Goal: Find specific page/section: Find specific page/section

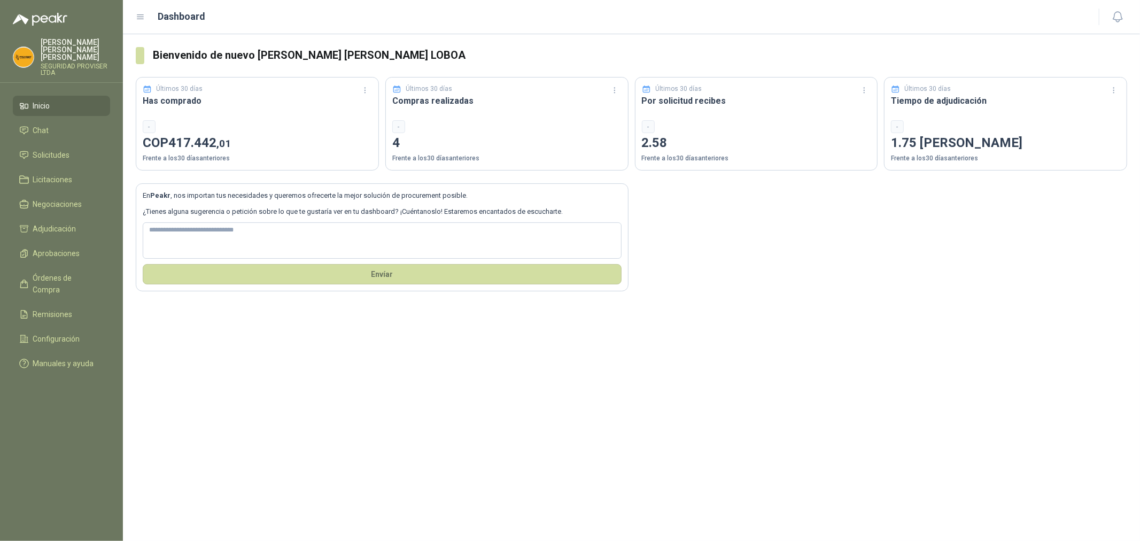
click at [49, 100] on span "Inicio" at bounding box center [41, 106] width 17 height 12
click at [64, 150] on span "Solicitudes" at bounding box center [51, 155] width 37 height 12
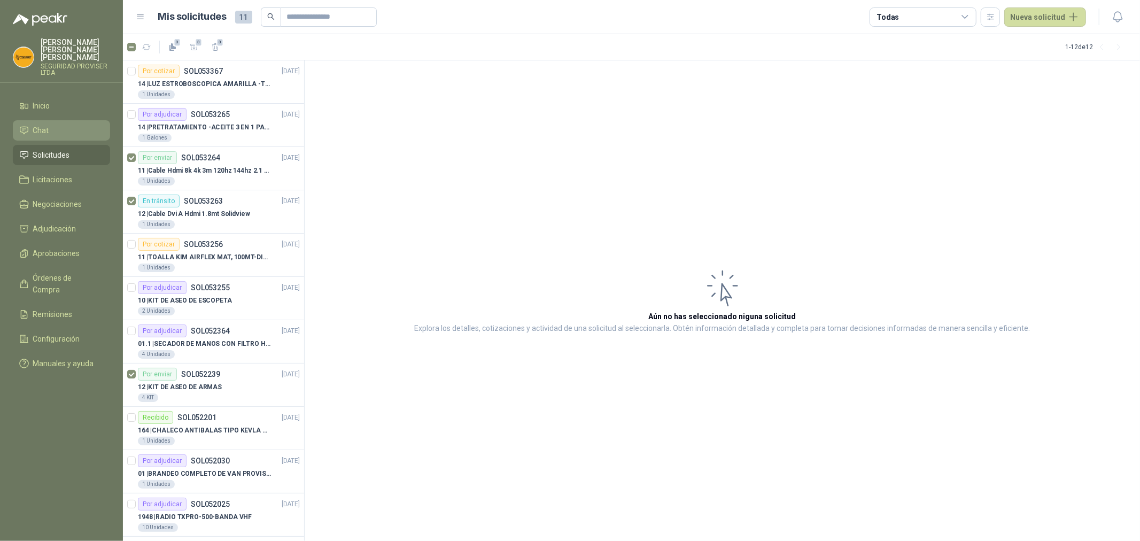
click at [50, 127] on li "Chat" at bounding box center [61, 131] width 84 height 12
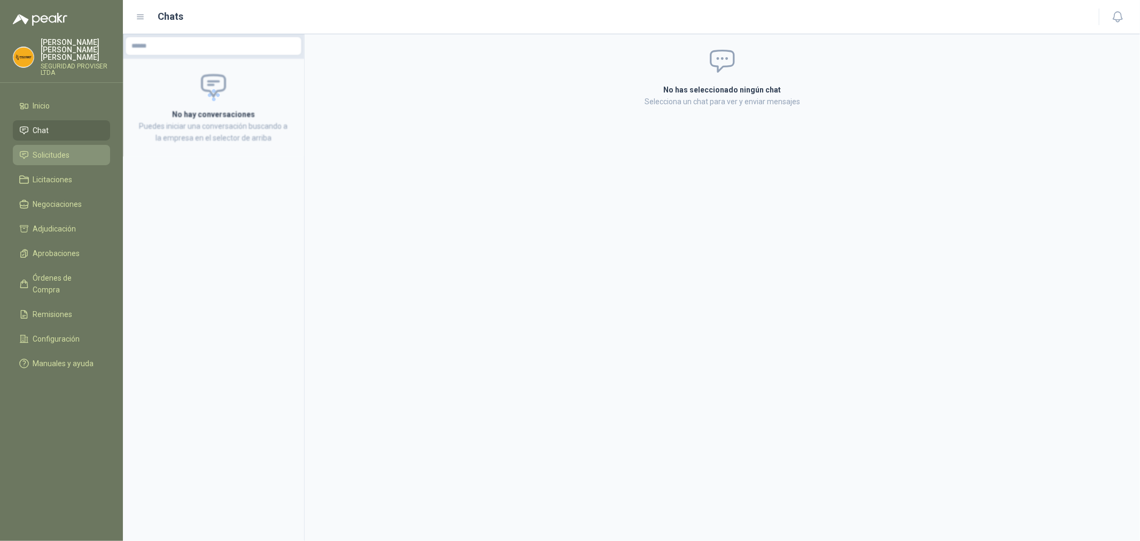
click at [73, 149] on li "Solicitudes" at bounding box center [61, 155] width 84 height 12
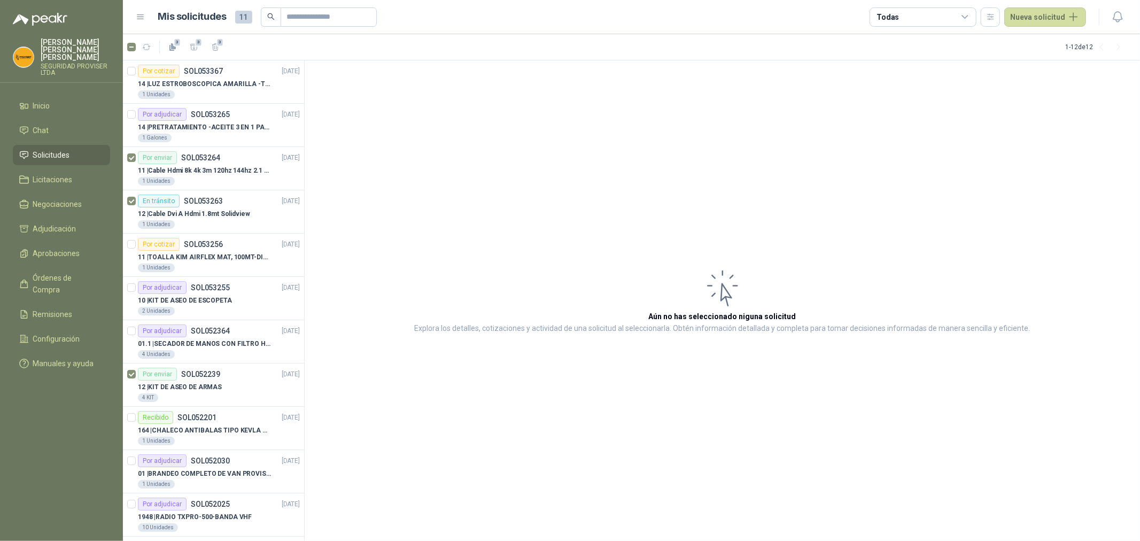
click at [970, 13] on icon at bounding box center [965, 17] width 10 height 10
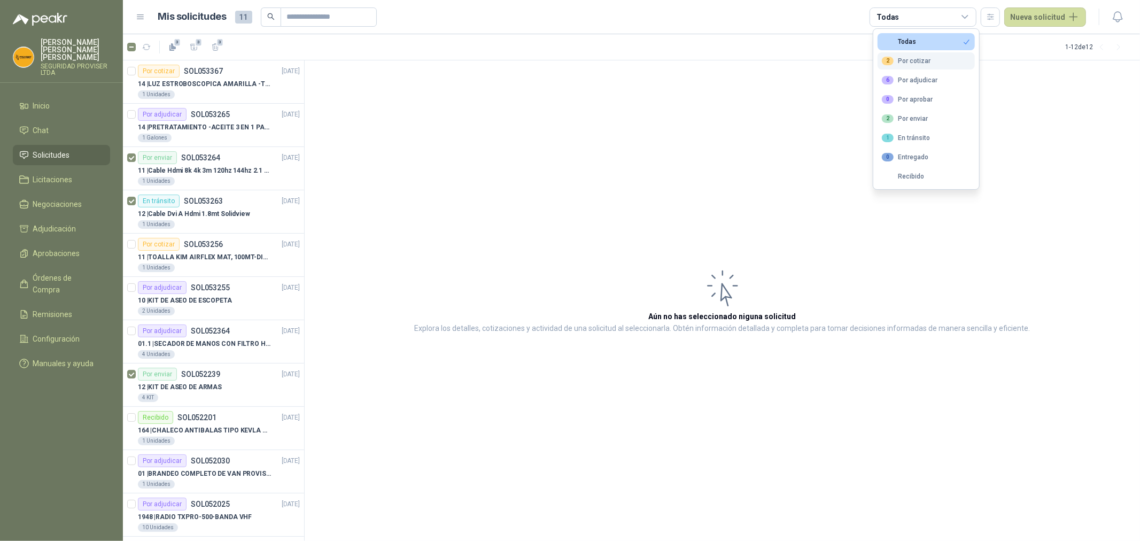
click at [946, 56] on button "2 Por cotizar" at bounding box center [925, 60] width 97 height 17
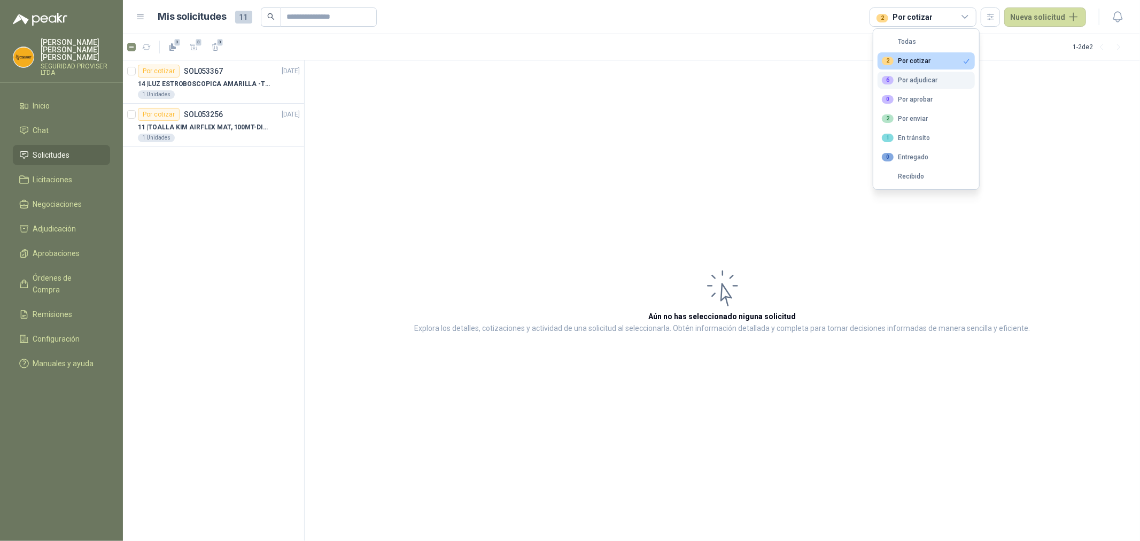
click at [964, 80] on button "6 Por adjudicar" at bounding box center [925, 80] width 97 height 17
